Goal: Information Seeking & Learning: Learn about a topic

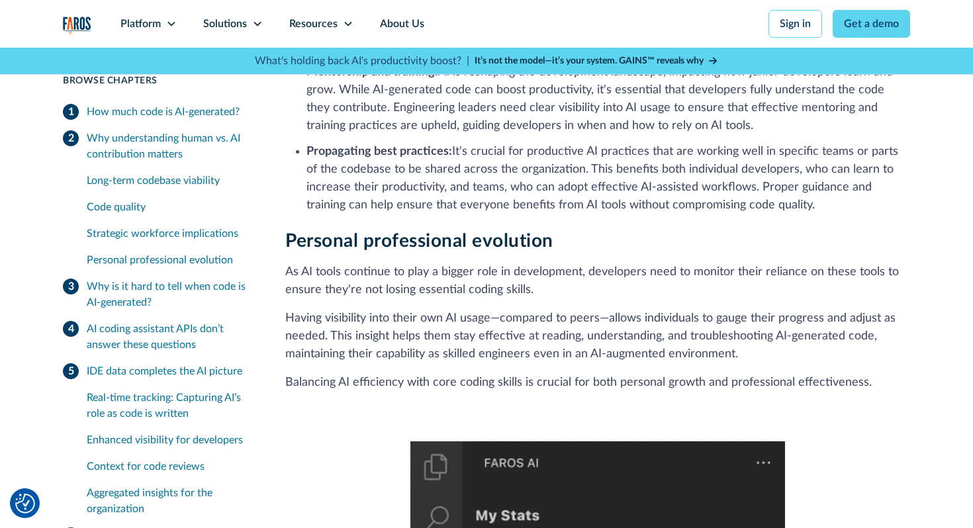
scroll to position [1779, 0]
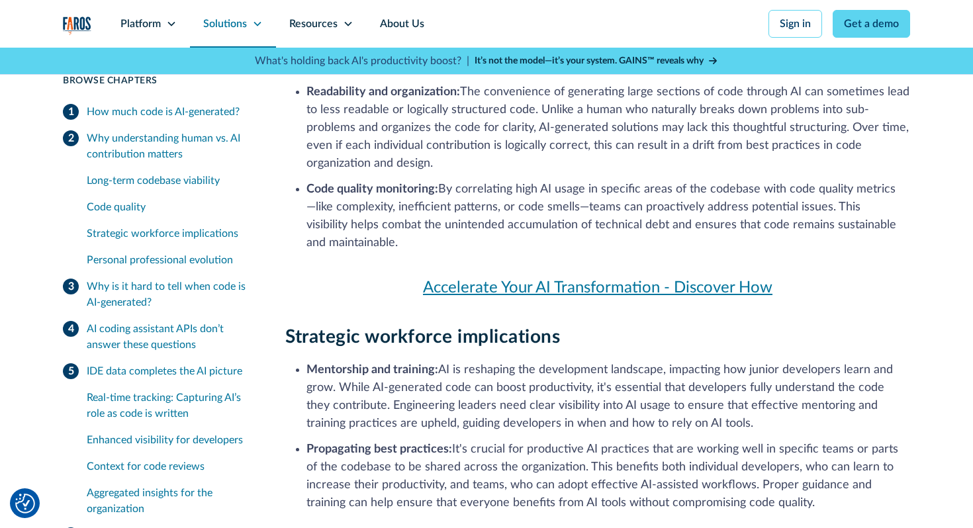
click at [246, 27] on div "Solutions" at bounding box center [225, 24] width 44 height 16
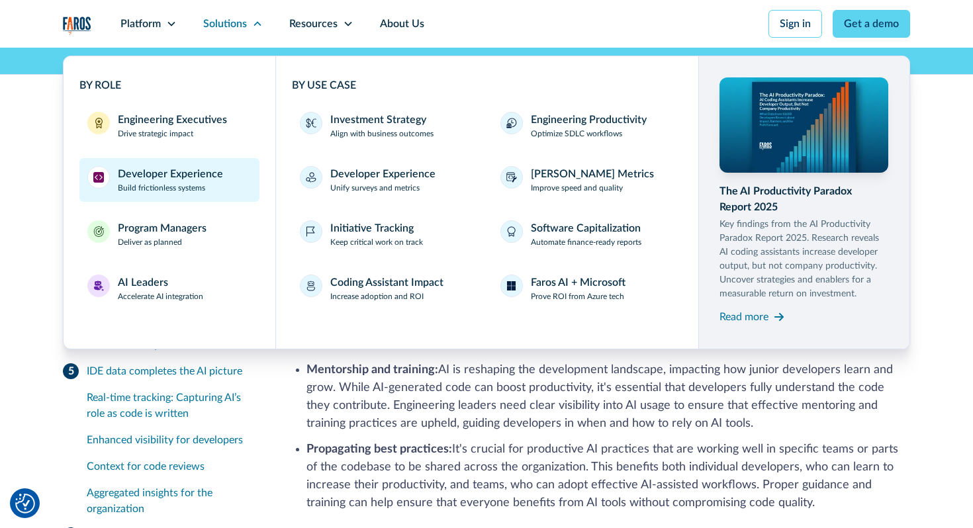
click at [204, 175] on div "Developer Experience" at bounding box center [170, 174] width 105 height 16
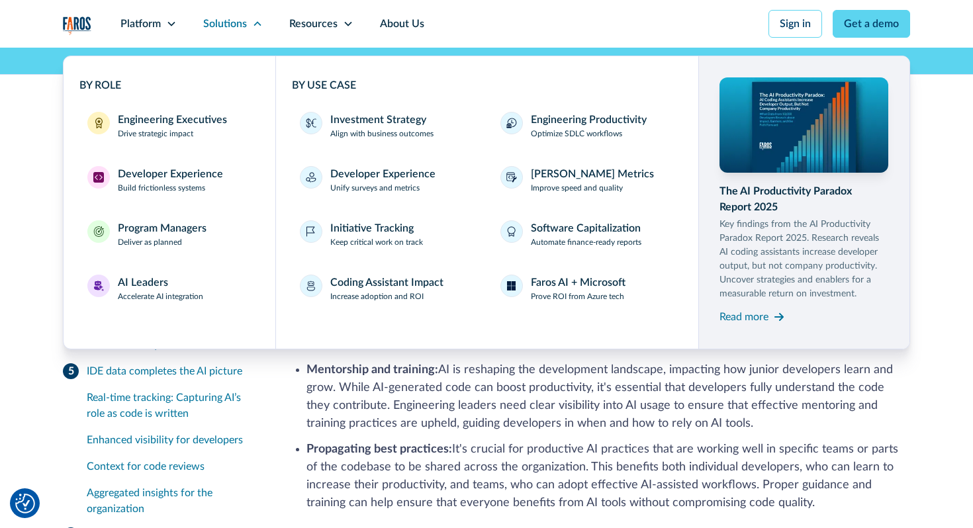
click at [609, 421] on li "Mentorship and training: AI is reshaping the development landscape, impacting h…" at bounding box center [609, 396] width 604 height 71
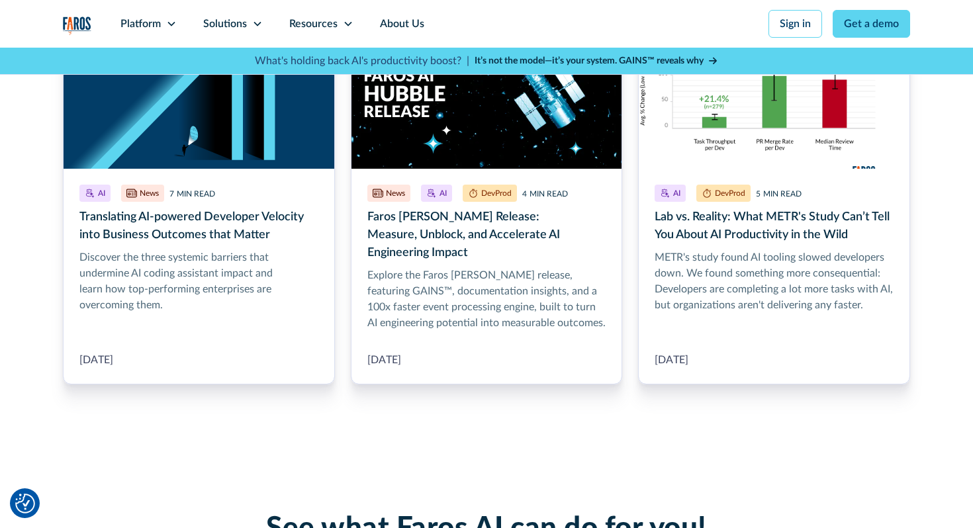
scroll to position [5834, 0]
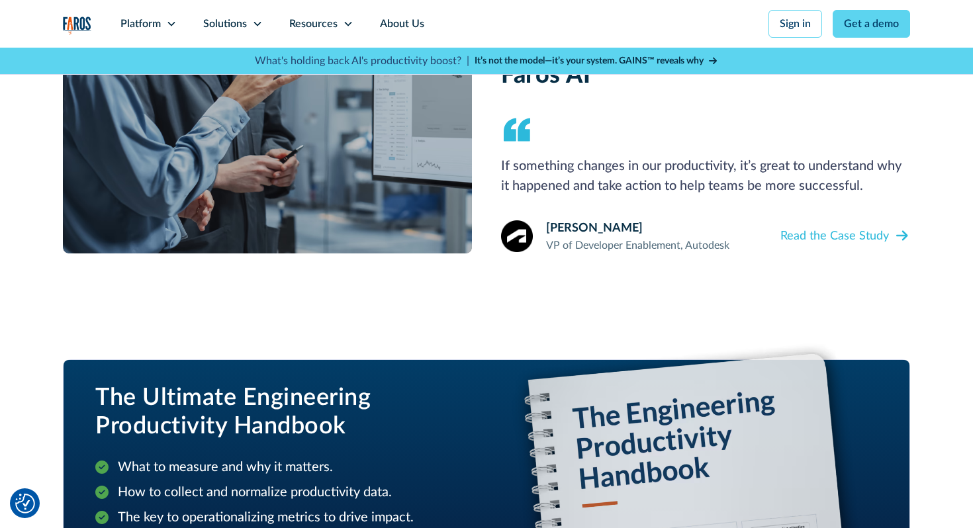
scroll to position [1214, 0]
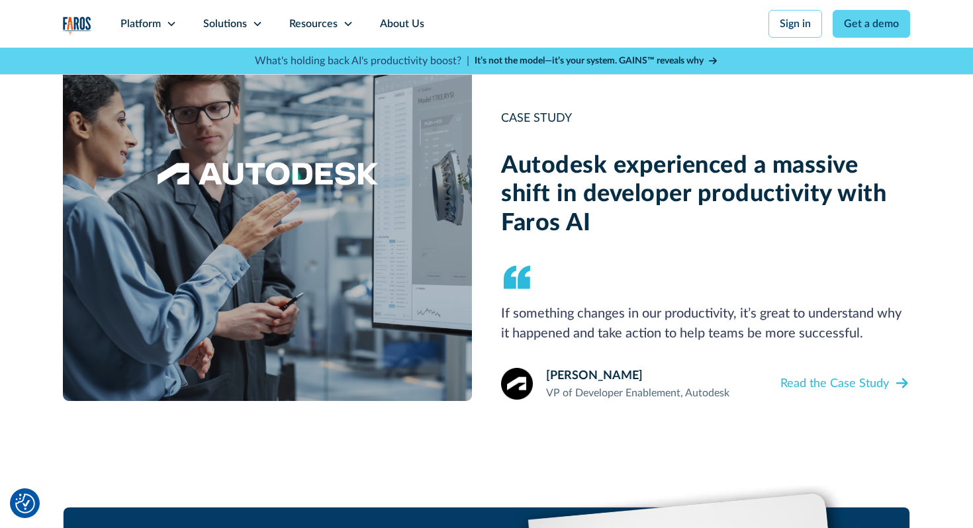
click at [581, 170] on h2 "Autodesk experienced a massive shift in developer productivity with Faros AI" at bounding box center [705, 195] width 409 height 86
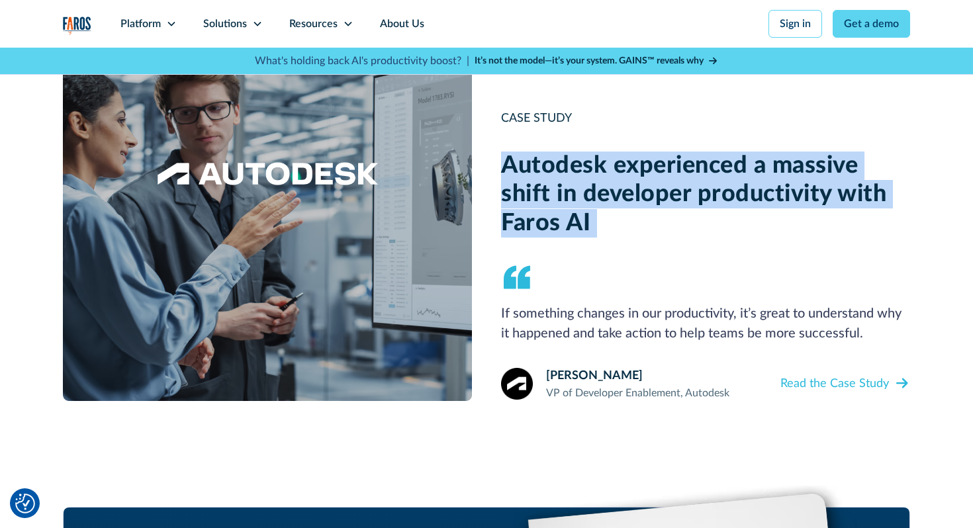
click at [623, 234] on div "Autodesk experienced a massive shift in developer productivity with Faros AI If…" at bounding box center [705, 277] width 409 height 250
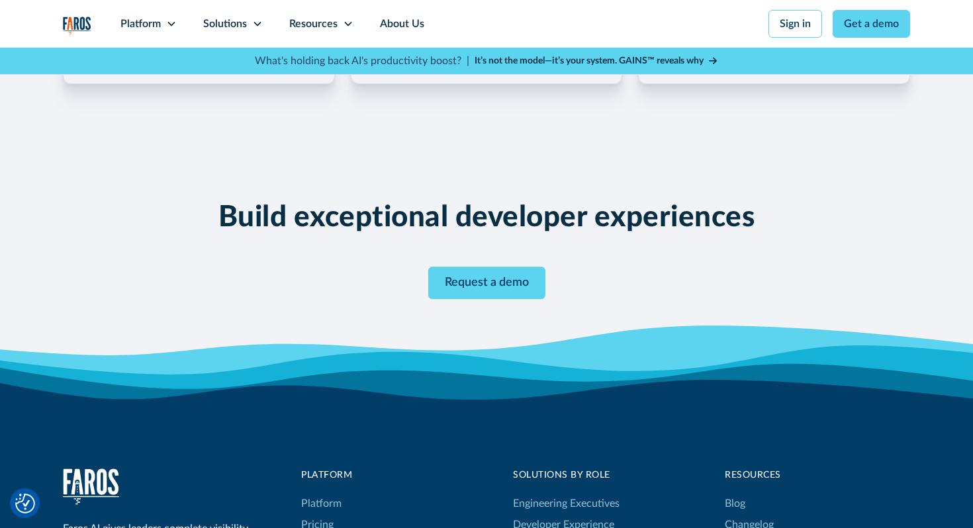
scroll to position [2481, 0]
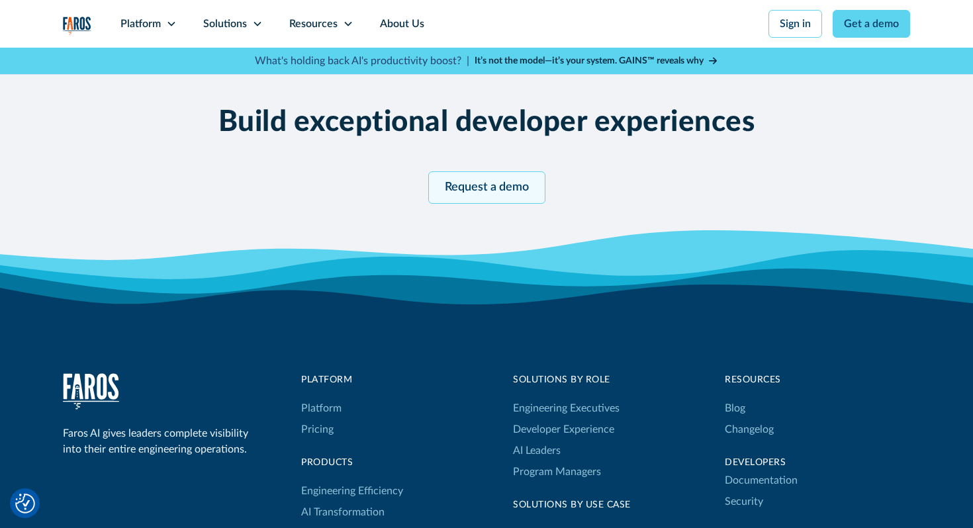
click at [503, 171] on link "Request a demo" at bounding box center [486, 187] width 117 height 32
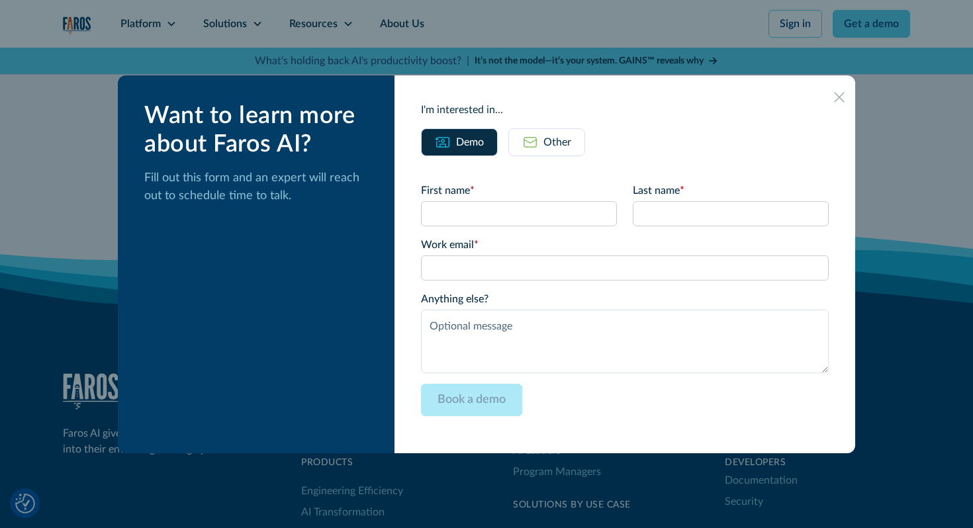
click at [567, 140] on div "Other" at bounding box center [558, 142] width 28 height 16
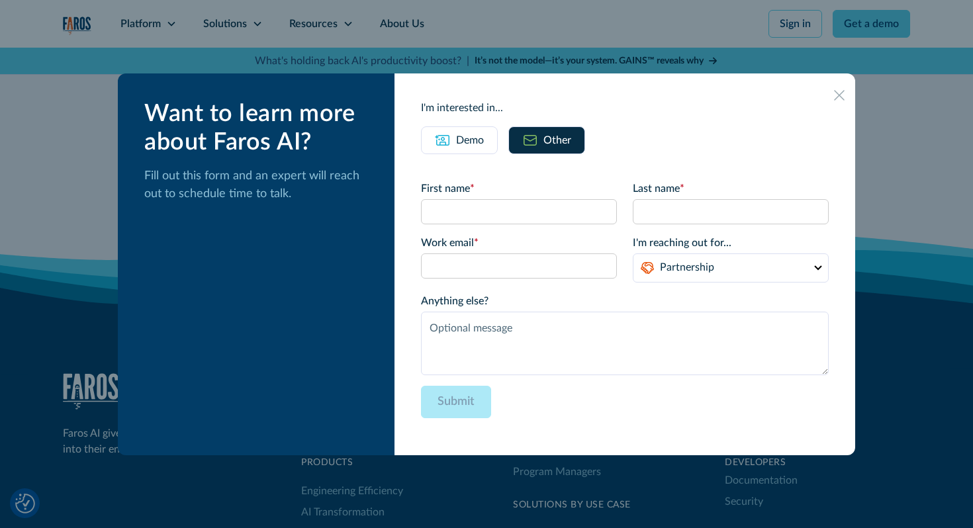
click at [482, 142] on div "Demo" at bounding box center [470, 140] width 28 height 16
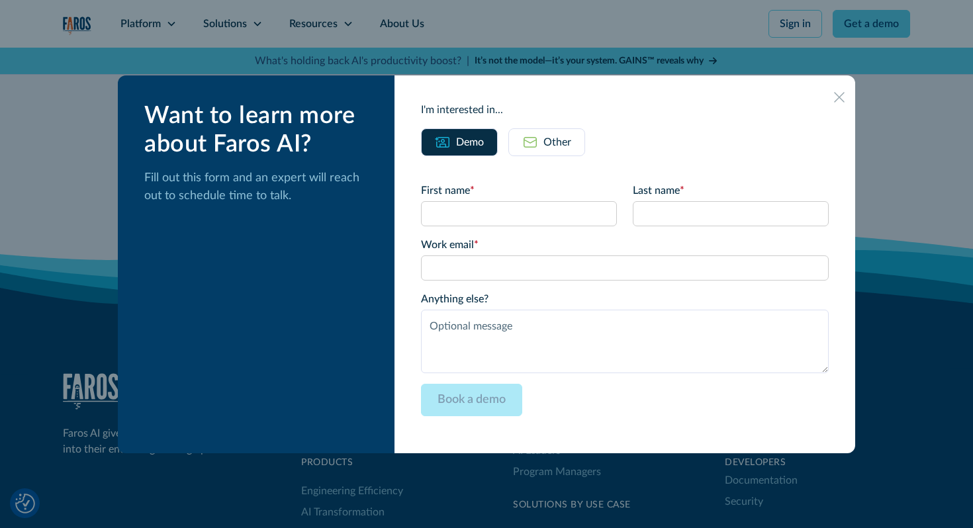
click at [834, 98] on icon at bounding box center [839, 97] width 11 height 10
